Goal: Information Seeking & Learning: Learn about a topic

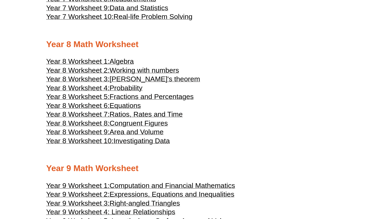
scroll to position [1371, 0]
click at [159, 119] on span "Ratios, Rates and Time" at bounding box center [145, 115] width 73 height 8
click at [142, 83] on span "[PERSON_NAME]'s theorem" at bounding box center [154, 79] width 90 height 8
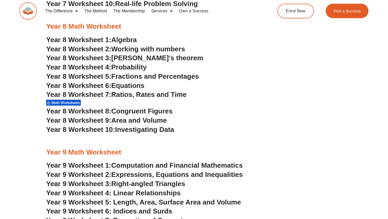
scroll to position [1710, 0]
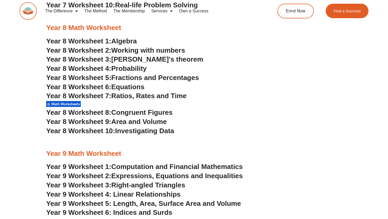
click at [134, 121] on span "Area and Volume" at bounding box center [138, 122] width 55 height 8
click at [127, 85] on span "Equations" at bounding box center [127, 87] width 33 height 8
click at [135, 191] on span "Year 9 Worksheet 4: Linear Relationships" at bounding box center [113, 195] width 134 height 8
